Goal: Task Accomplishment & Management: Manage account settings

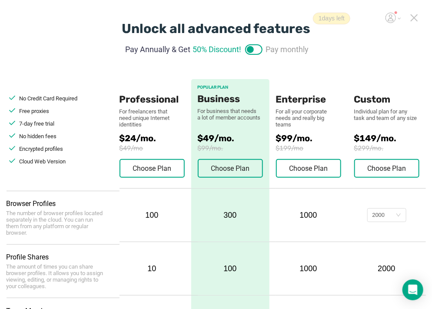
click at [415, 16] on icon at bounding box center [414, 18] width 8 height 8
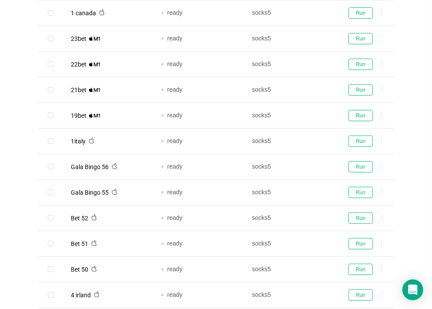
scroll to position [102, 0]
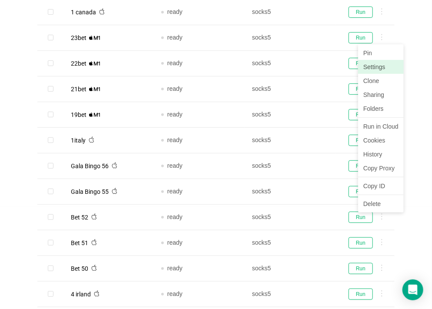
click at [378, 68] on link "Settings" at bounding box center [381, 67] width 46 height 14
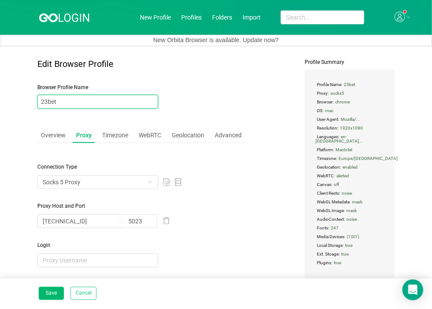
drag, startPoint x: 74, startPoint y: 106, endPoint x: 38, endPoint y: 102, distance: 35.8
click at [38, 102] on input "23bet" at bounding box center [97, 102] width 121 height 14
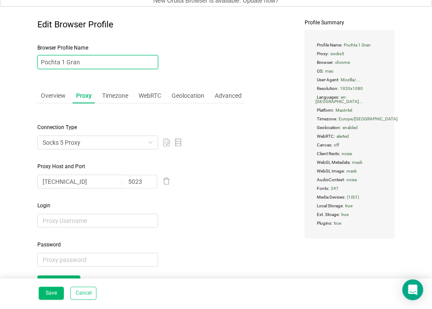
scroll to position [52, 0]
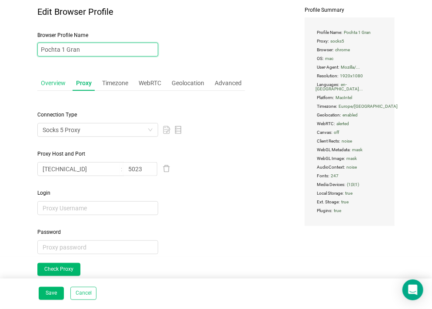
type input "Pochta 1 Gran"
click at [56, 81] on div "Overview" at bounding box center [53, 83] width 32 height 16
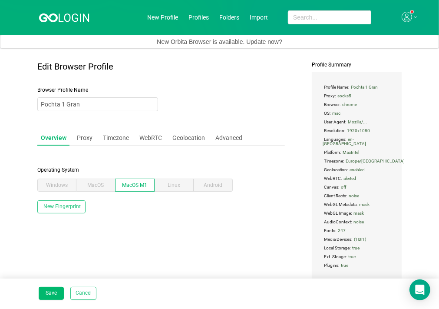
click at [95, 138] on div "Overview Proxy Timezone WebRTC Geolocation Advanced" at bounding box center [141, 138] width 208 height 16
click at [85, 140] on div "Proxy" at bounding box center [84, 138] width 23 height 16
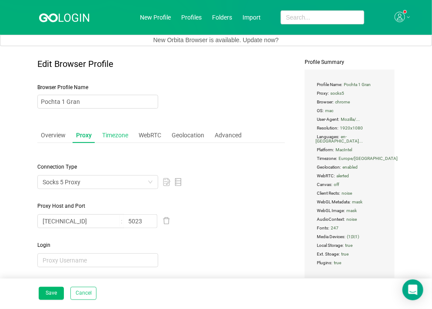
click at [120, 139] on div "Timezone" at bounding box center [115, 135] width 33 height 16
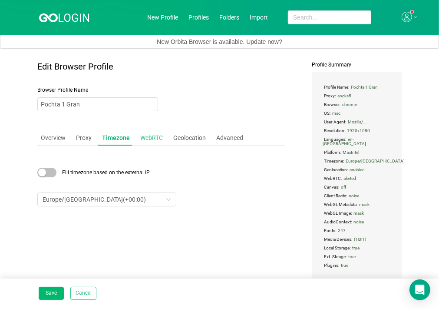
click at [148, 135] on div "WebRTC" at bounding box center [152, 138] width 30 height 16
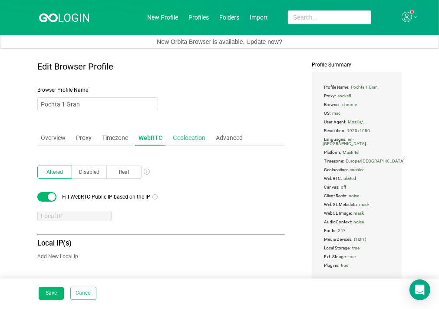
click at [182, 135] on div "Geolocation" at bounding box center [189, 138] width 40 height 16
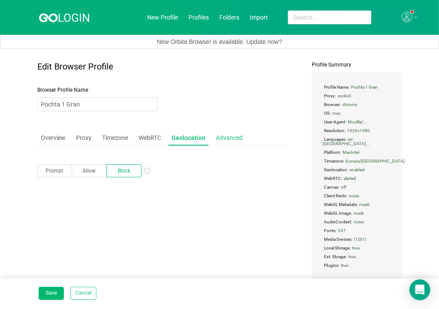
click at [223, 134] on div "Advanced" at bounding box center [229, 138] width 34 height 16
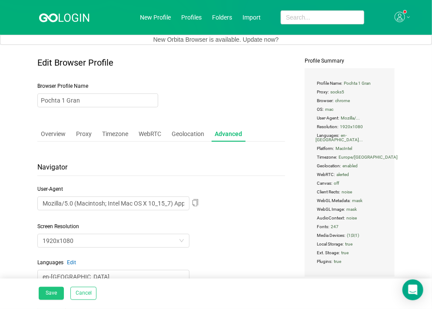
click at [46, 294] on button "Save" at bounding box center [51, 293] width 25 height 13
click at [49, 287] on button "Save" at bounding box center [51, 293] width 25 height 13
click at [85, 290] on button "Cancel" at bounding box center [83, 293] width 26 height 13
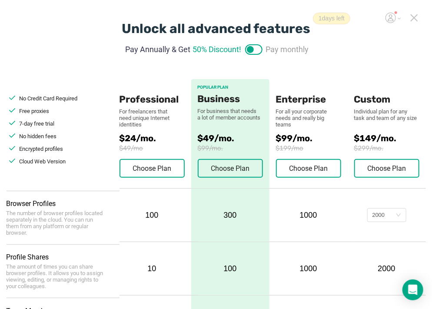
click at [415, 15] on icon at bounding box center [414, 18] width 8 height 8
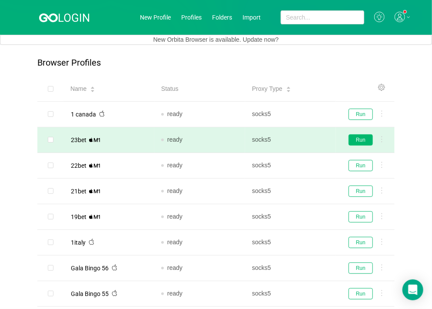
click at [354, 134] on button "Run" at bounding box center [360, 139] width 24 height 11
click at [382, 141] on icon at bounding box center [381, 139] width 1 height 6
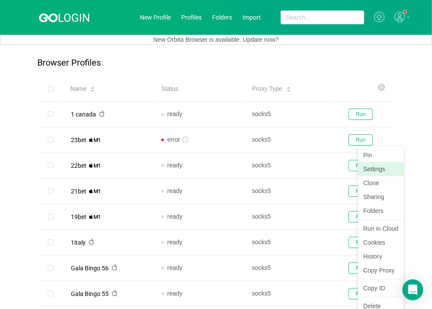
click at [370, 170] on link "Settings" at bounding box center [381, 169] width 46 height 14
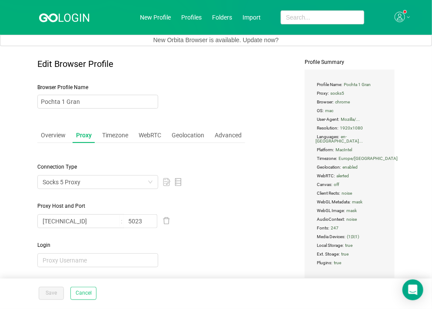
type input "23bet"
click at [184, 15] on link "Profiles" at bounding box center [191, 17] width 20 height 7
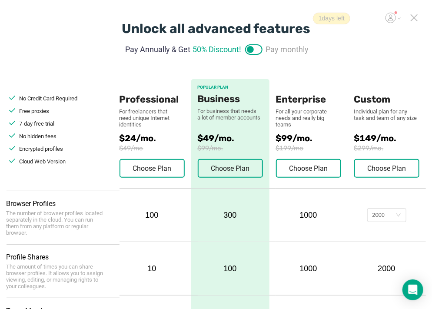
click at [413, 18] on icon at bounding box center [414, 18] width 6 height 6
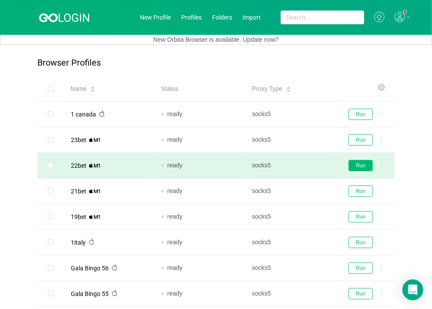
click at [356, 167] on button "Run" at bounding box center [360, 165] width 24 height 11
click at [182, 162] on icon "icon: info-circle" at bounding box center [185, 165] width 6 height 6
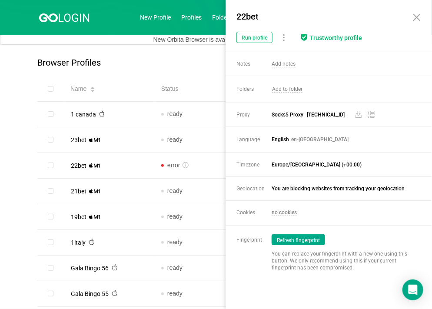
click at [291, 234] on button "Refresh fingerprint" at bounding box center [297, 239] width 53 height 11
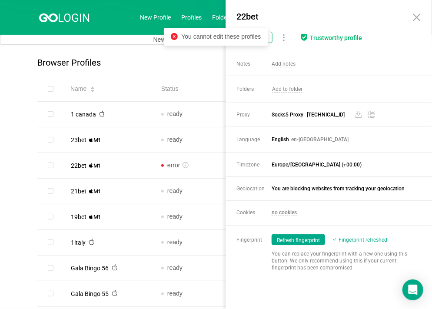
click at [291, 234] on button "Refresh fingerprint" at bounding box center [297, 239] width 53 height 11
click at [5, 115] on div "Browser Profiles Share Profiles Add to Folder Clone New Fingerprint Export Prox…" at bounding box center [216, 314] width 432 height 538
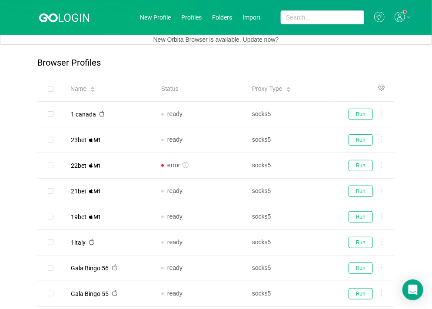
click at [406, 19] on div at bounding box center [402, 17] width 16 height 11
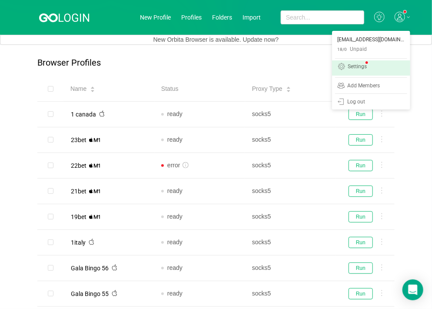
click at [366, 70] on div "Settings" at bounding box center [356, 67] width 19 height 7
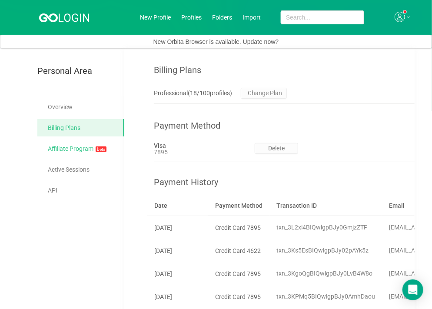
click at [79, 145] on link "Affiliate Program beta" at bounding box center [82, 149] width 69 height 18
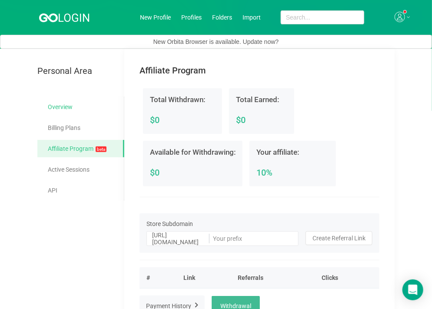
click at [61, 106] on link "Overview" at bounding box center [82, 106] width 69 height 17
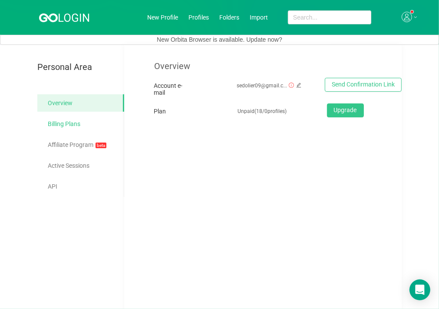
click at [73, 123] on link "Billing Plans" at bounding box center [82, 123] width 69 height 17
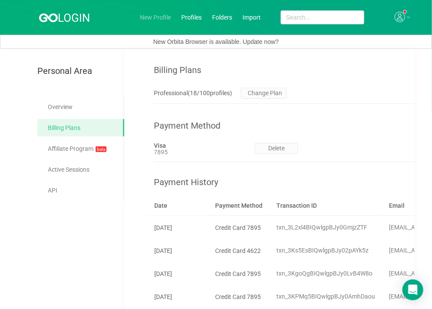
click at [148, 17] on link "New Profile" at bounding box center [155, 17] width 31 height 7
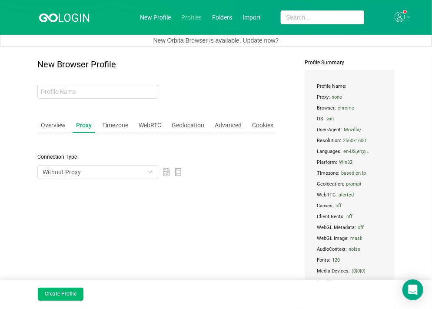
click at [197, 20] on link "Profiles" at bounding box center [191, 17] width 20 height 7
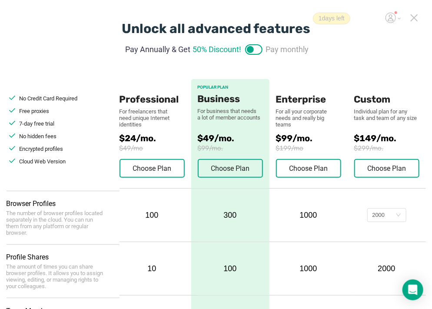
click at [412, 16] on icon at bounding box center [414, 18] width 6 height 6
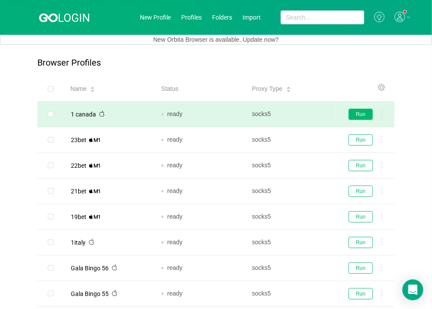
click at [360, 113] on button "Run" at bounding box center [360, 114] width 24 height 11
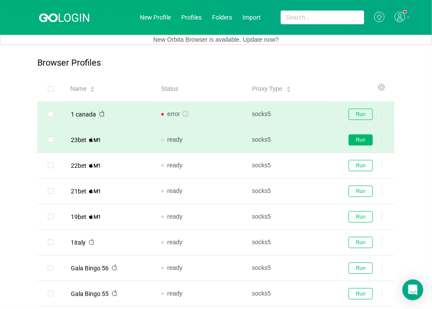
click at [356, 140] on button "Run" at bounding box center [360, 139] width 24 height 11
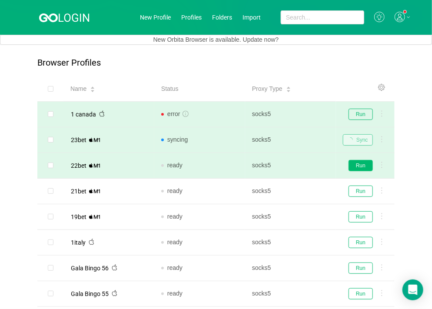
click at [362, 165] on button "Run" at bounding box center [360, 165] width 24 height 11
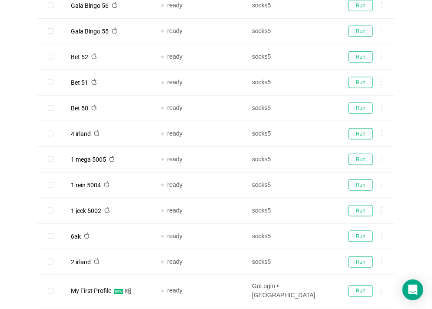
scroll to position [267, 0]
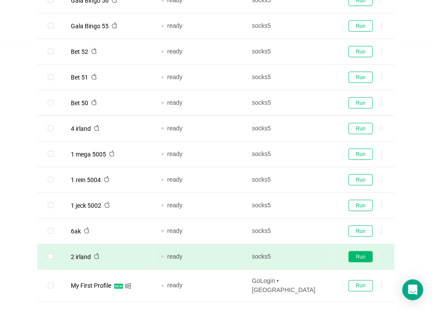
click at [360, 257] on button "Run" at bounding box center [360, 256] width 24 height 11
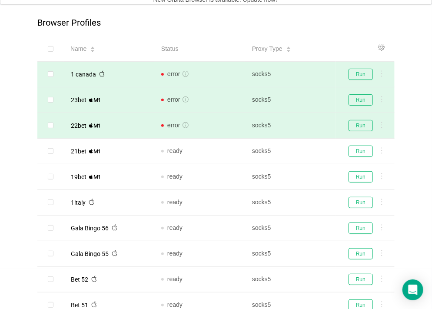
scroll to position [0, 0]
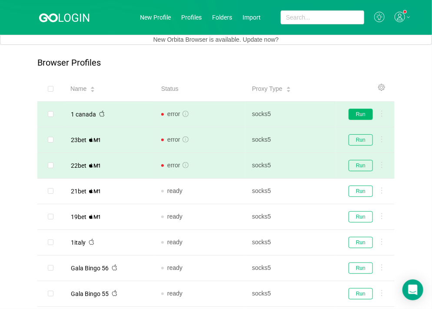
click at [352, 111] on button "Run" at bounding box center [360, 114] width 24 height 11
click at [369, 136] on button "Run" at bounding box center [360, 139] width 24 height 11
click at [353, 162] on button "Run" at bounding box center [360, 165] width 24 height 11
click at [399, 3] on header "New Profile Profiles Folders Import" at bounding box center [216, 17] width 432 height 35
click at [398, 17] on icon at bounding box center [399, 17] width 10 height 10
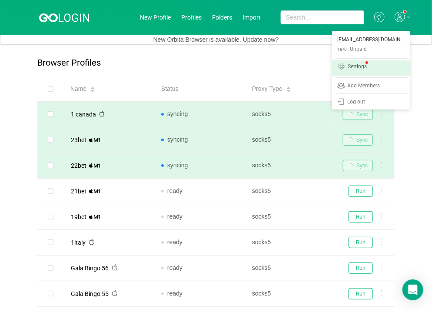
click at [363, 66] on div "Settings" at bounding box center [356, 67] width 19 height 7
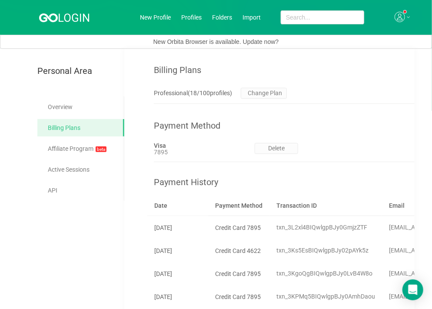
click at [61, 22] on icon at bounding box center [74, 17] width 30 height 8
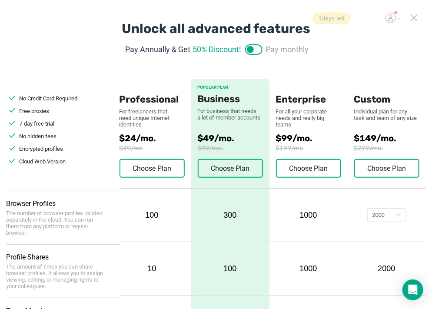
click at [414, 19] on icon at bounding box center [414, 18] width 8 height 8
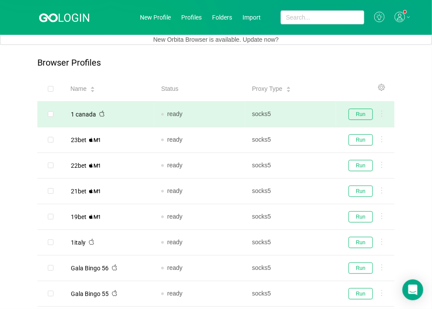
click at [385, 115] on div "Run" at bounding box center [365, 114] width 45 height 11
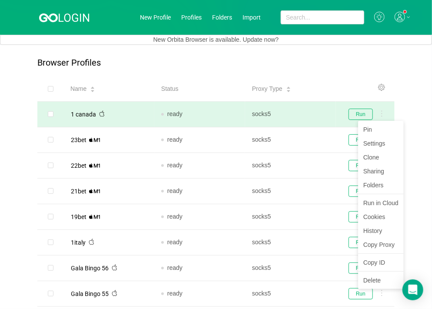
click at [381, 112] on icon at bounding box center [381, 113] width 1 height 7
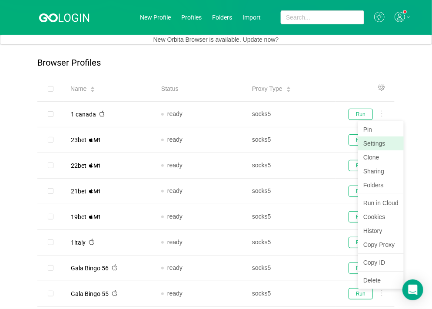
click at [379, 142] on link "Settings" at bounding box center [381, 143] width 46 height 14
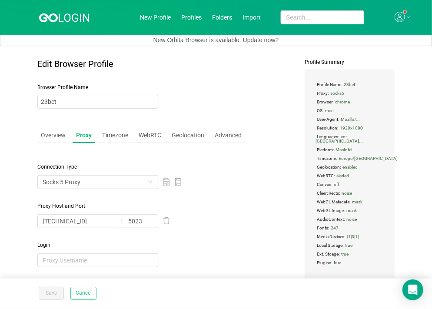
type input "1 canada"
type input "5001"
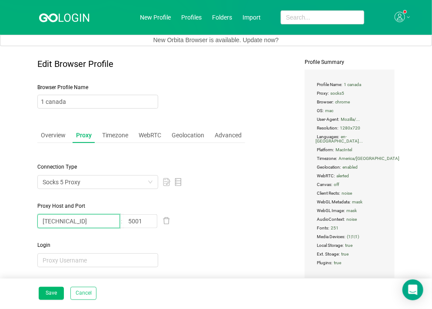
drag, startPoint x: 105, startPoint y: 221, endPoint x: -24, endPoint y: 229, distance: 129.2
click at [0, 229] on html "New Profile Profiles Folders Import New Orbita Browser is available. Update now…" at bounding box center [216, 154] width 432 height 309
drag, startPoint x: 143, startPoint y: 222, endPoint x: 115, endPoint y: 218, distance: 28.9
click at [115, 218] on span "5001" at bounding box center [97, 221] width 121 height 14
click at [26, 226] on main "Edit Browser Profile Browser Profile Name 1 canada Overview Proxy Timezone WebR…" at bounding box center [216, 177] width 432 height 263
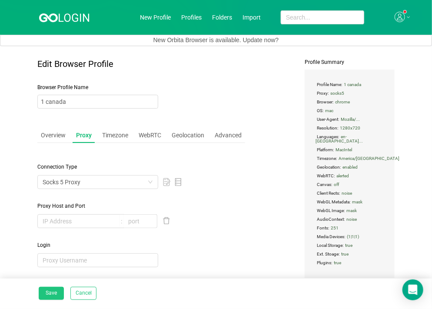
click at [49, 295] on button "Save" at bounding box center [51, 293] width 25 height 13
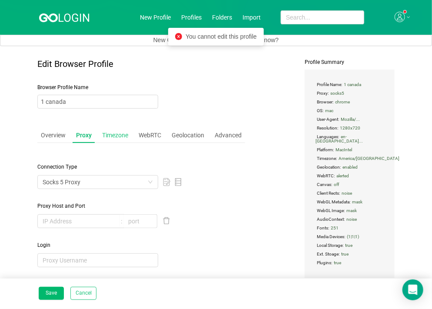
click at [110, 134] on div "Timezone" at bounding box center [115, 135] width 33 height 16
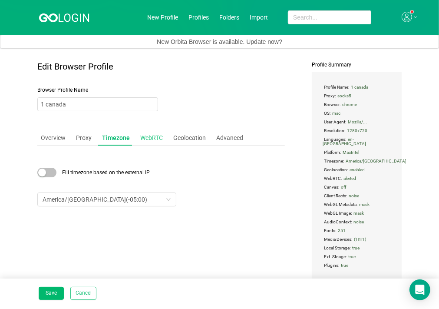
click at [149, 144] on div "WebRTC" at bounding box center [152, 138] width 30 height 16
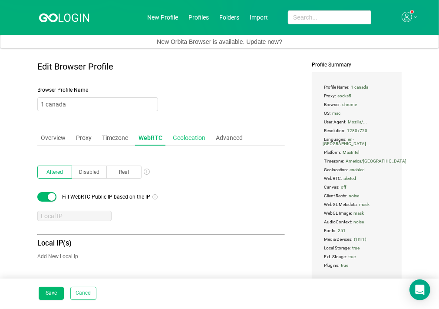
click at [184, 132] on div "Geolocation" at bounding box center [189, 138] width 40 height 16
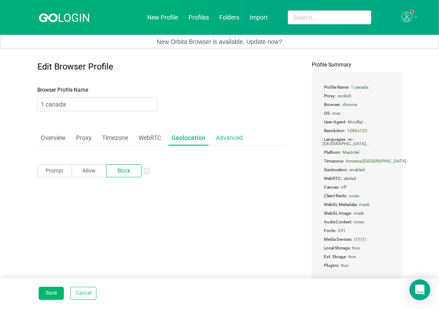
click at [224, 132] on div "Advanced" at bounding box center [229, 138] width 34 height 16
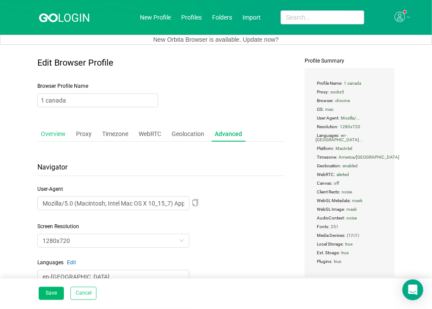
click at [48, 135] on div "Overview" at bounding box center [53, 134] width 32 height 16
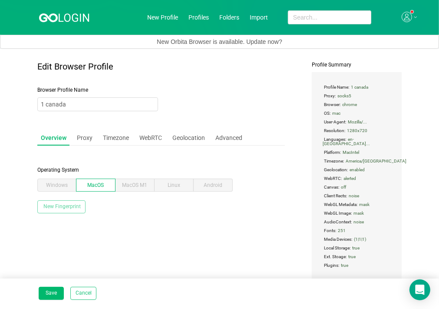
click at [65, 208] on button "New Fingerprint" at bounding box center [61, 206] width 48 height 13
type input "Mozilla/5.0 (Macintosh; Intel Mac OS X 10_15_7) AppleWebKit/537.36 (KHTML, like…"
type input "en-US,en;q=0.9,tr;q=0.8"
type input "0"
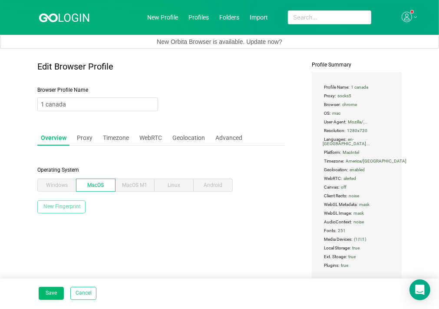
type input "0"
type input "ANGLE (Intel Inc., Intel Iris Pro OpenGL Engine, OpenGL 4.1)"
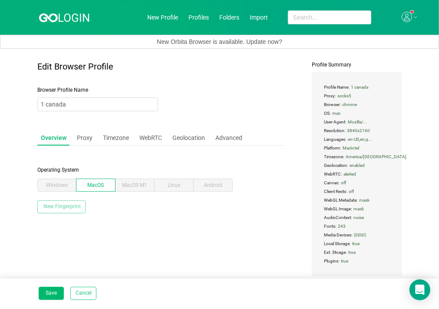
click at [65, 208] on button "New Fingerprint" at bounding box center [61, 206] width 48 height 13
type input "en-US,en;q=0.9"
type input "Google Inc. (Intel)"
type input "ANGLE (Intel, ANGLE Metal Renderer: Intel(R) HD Graphics 630, Unspecified Versi…"
click at [65, 208] on button "New Fingerprint" at bounding box center [61, 206] width 48 height 13
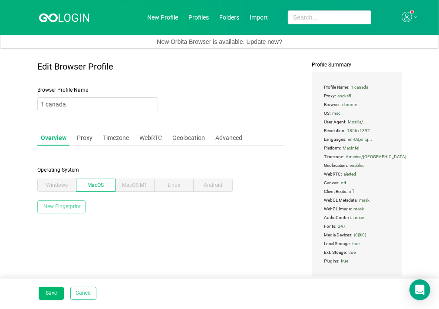
type input "Google Inc. (Intel Inc.)"
type input "ANGLE (Intel Inc., Intel(R) HD Graphics 6000, OpenGL 4.1)"
type input "en-US,en;q=0.9,es;q=0.8"
type input "Google Inc. (Intel)"
type input "ANGLE (Intel, ANGLE Metal Renderer: Intel(R) HD Graphics 630, Unspecified Versi…"
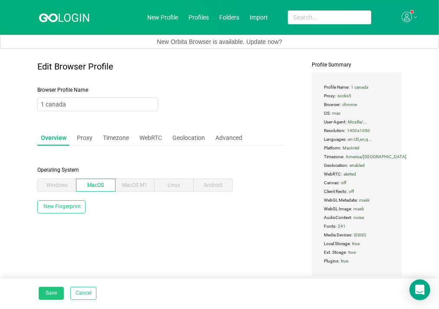
click at [49, 296] on button "Save" at bounding box center [51, 293] width 25 height 13
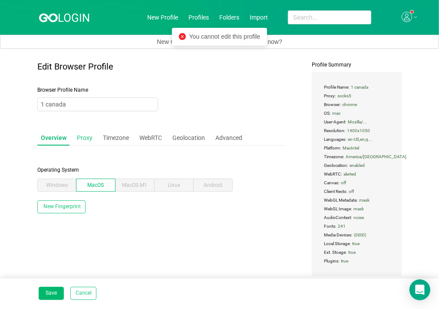
click at [82, 135] on div "Proxy" at bounding box center [84, 138] width 23 height 16
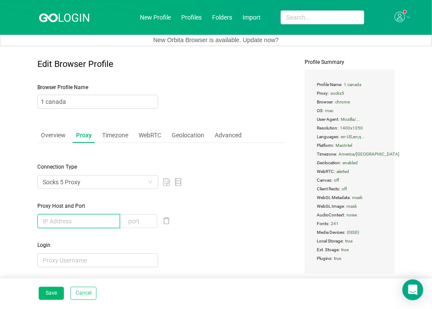
click at [73, 224] on input "text" at bounding box center [78, 221] width 82 height 14
click at [139, 217] on input "text" at bounding box center [140, 221] width 34 height 14
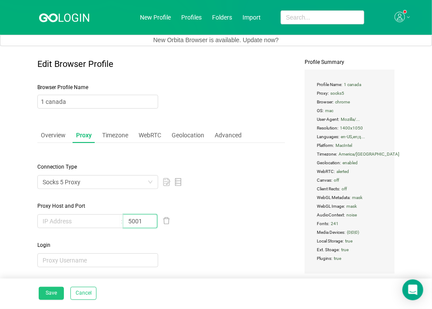
type input "5001"
click at [45, 293] on button "Save" at bounding box center [51, 293] width 25 height 13
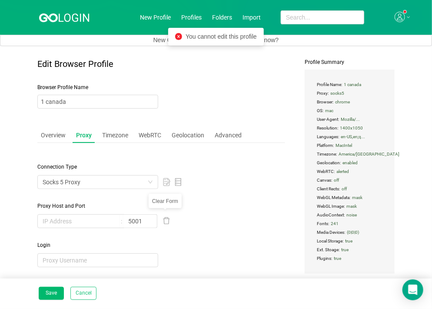
click at [168, 222] on icon "icon: delete" at bounding box center [166, 220] width 7 height 7
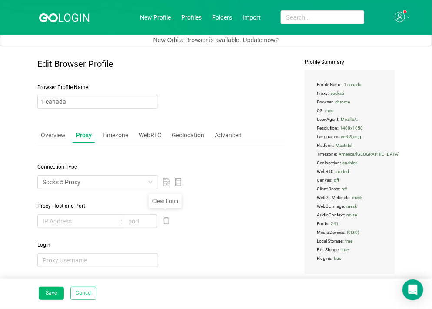
click at [199, 215] on div at bounding box center [160, 221] width 247 height 14
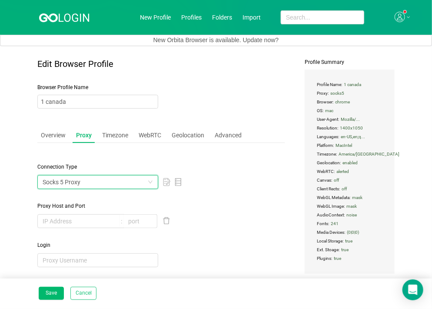
drag, startPoint x: 141, startPoint y: 175, endPoint x: 144, endPoint y: 179, distance: 5.2
click at [141, 175] on div "Socks 5 Proxy" at bounding box center [95, 181] width 105 height 13
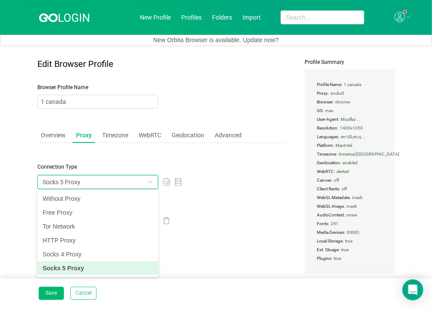
click at [81, 268] on li "Socks 5 Proxy" at bounding box center [97, 268] width 121 height 14
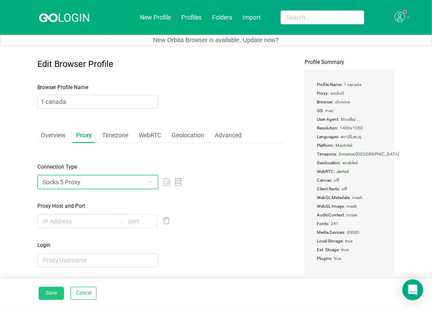
click at [53, 295] on button "Save" at bounding box center [51, 293] width 25 height 13
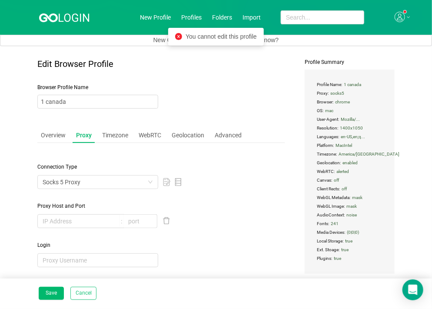
click at [63, 17] on icon at bounding box center [64, 16] width 51 height 11
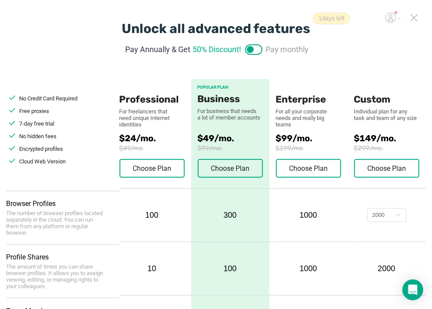
click at [332, 23] on span "1 days left" at bounding box center [331, 19] width 37 height 12
click at [416, 21] on icon at bounding box center [414, 18] width 8 height 8
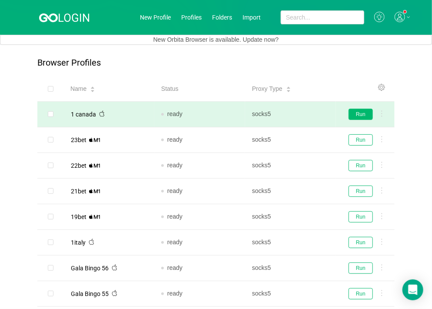
click at [361, 118] on button "Run" at bounding box center [360, 114] width 24 height 11
click at [354, 109] on button "Run" at bounding box center [360, 114] width 24 height 11
